Goal: Navigation & Orientation: Find specific page/section

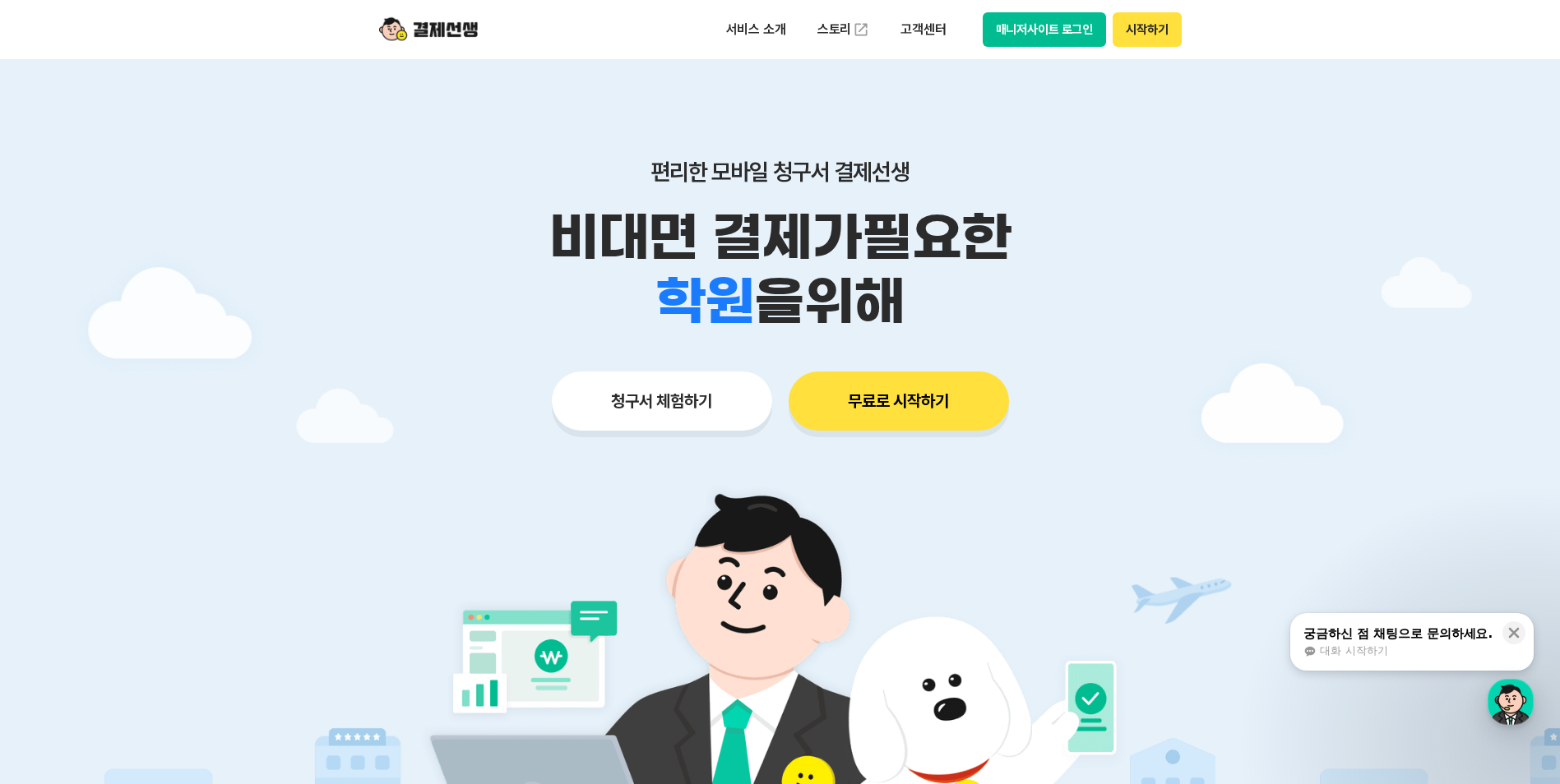
click at [1168, 29] on button "시작하기" at bounding box center [1147, 30] width 68 height 35
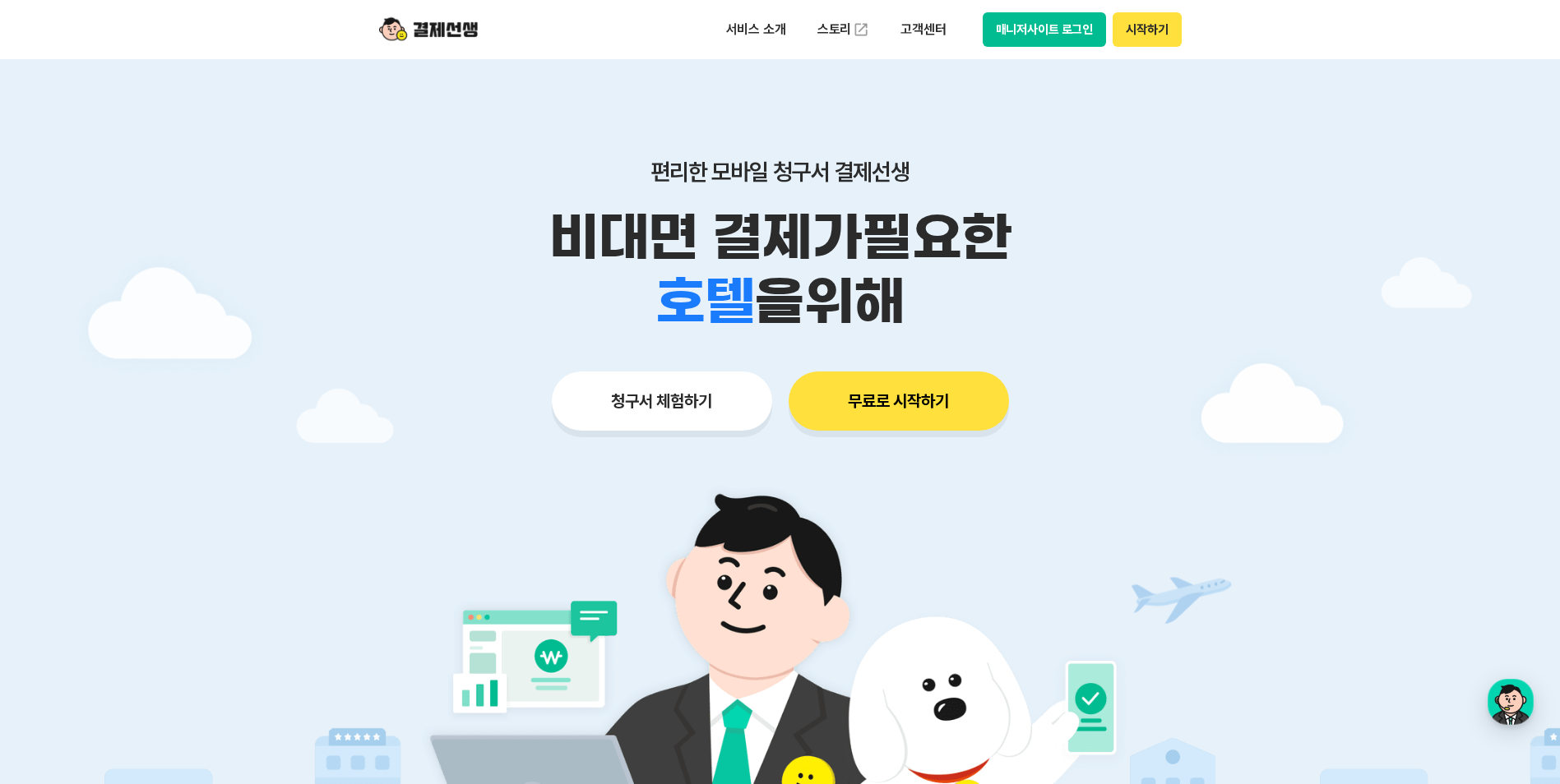
click at [1138, 25] on button "시작하기" at bounding box center [1147, 30] width 68 height 35
click at [1132, 30] on button "시작하기" at bounding box center [1147, 30] width 68 height 35
click at [407, 31] on img at bounding box center [428, 30] width 99 height 31
click at [1129, 28] on button "시작하기" at bounding box center [1147, 30] width 68 height 35
click at [1032, 34] on button "매니저사이트 로그인" at bounding box center [1045, 30] width 124 height 35
